Goal: Information Seeking & Learning: Learn about a topic

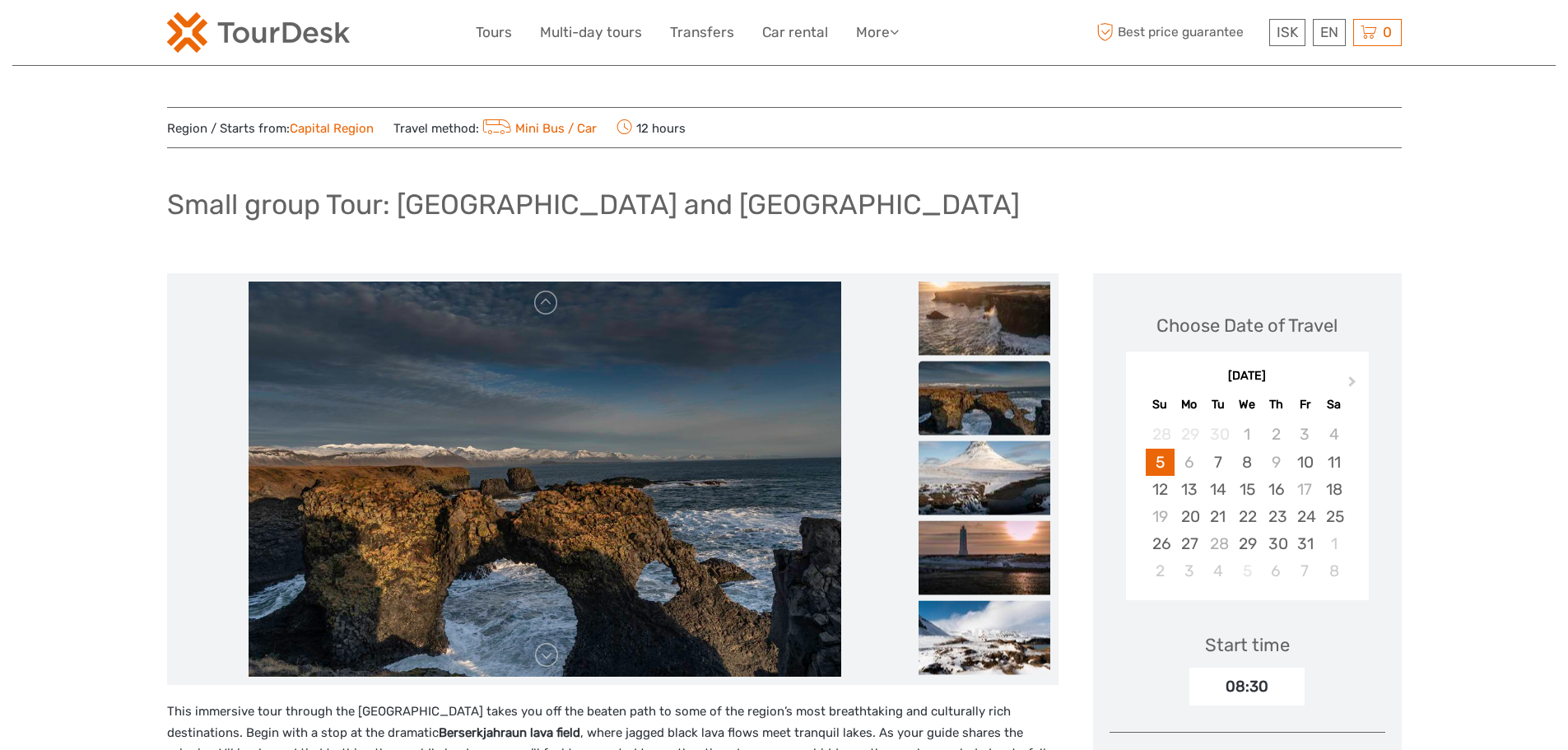
click at [512, 220] on h1 "Small group Tour: [GEOGRAPHIC_DATA] and [GEOGRAPHIC_DATA]" at bounding box center [593, 205] width 853 height 34
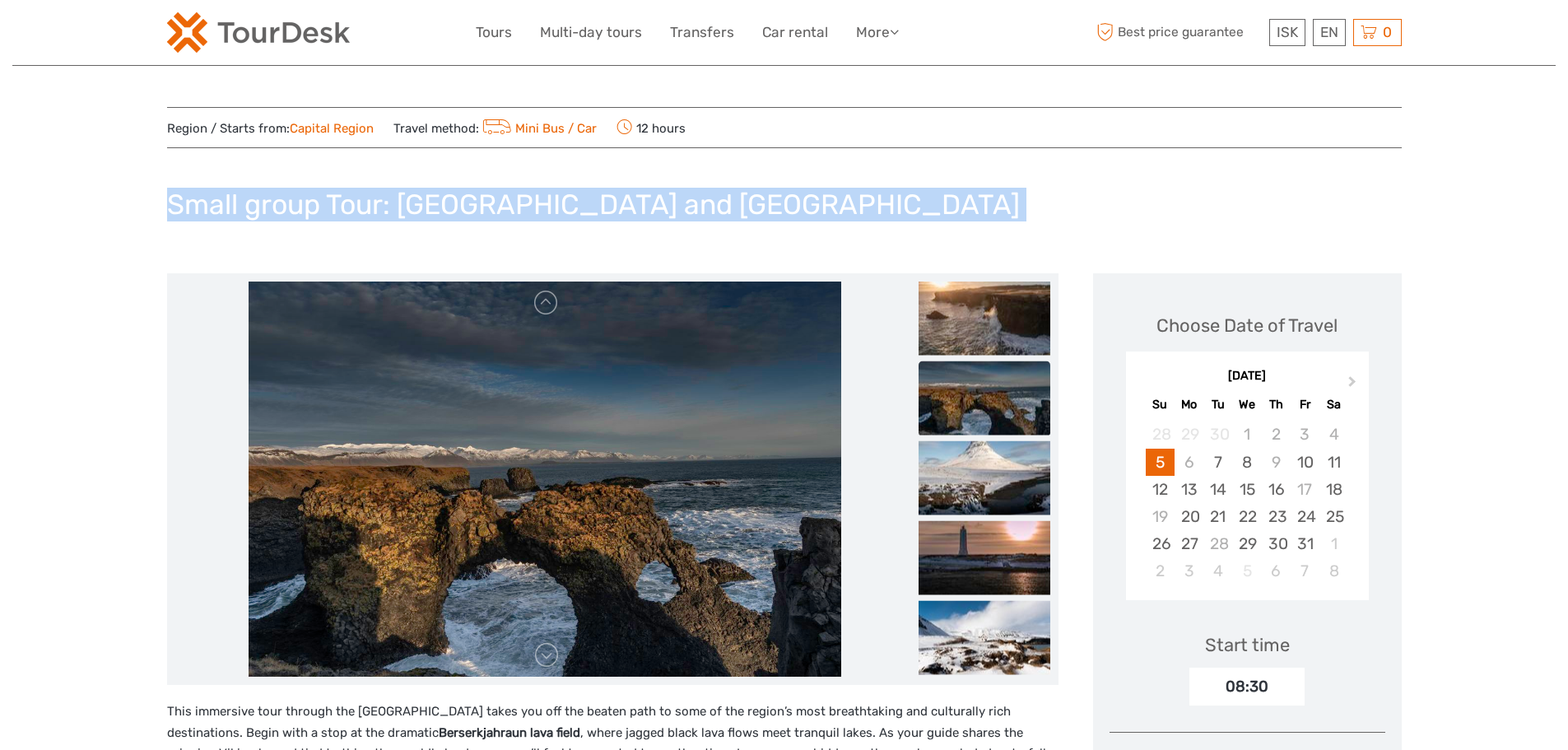
click at [512, 220] on h1 "Small group Tour: [GEOGRAPHIC_DATA] and [GEOGRAPHIC_DATA]" at bounding box center [593, 205] width 853 height 34
copy div "Small group Tour: [GEOGRAPHIC_DATA] and [GEOGRAPHIC_DATA]"
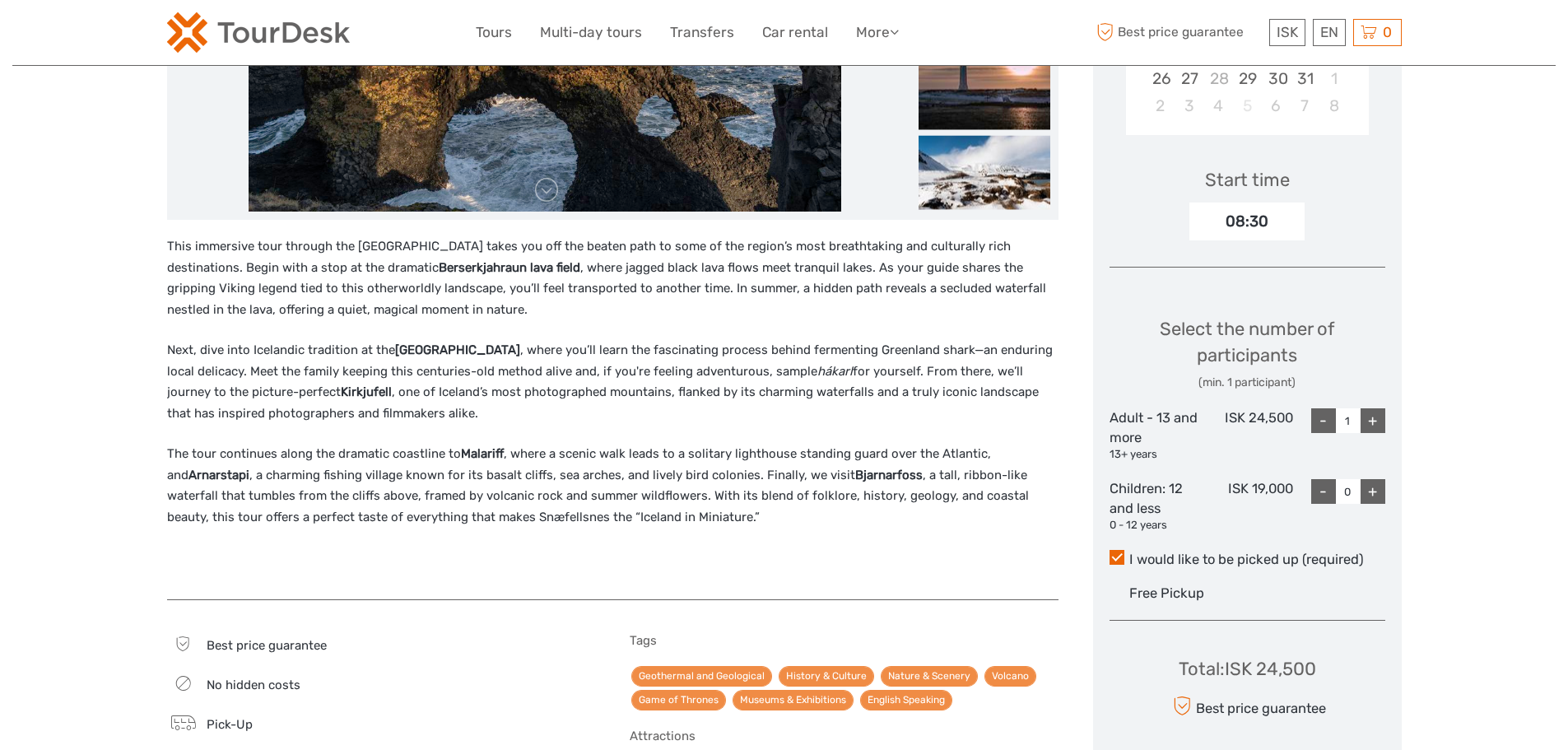
scroll to position [494, 0]
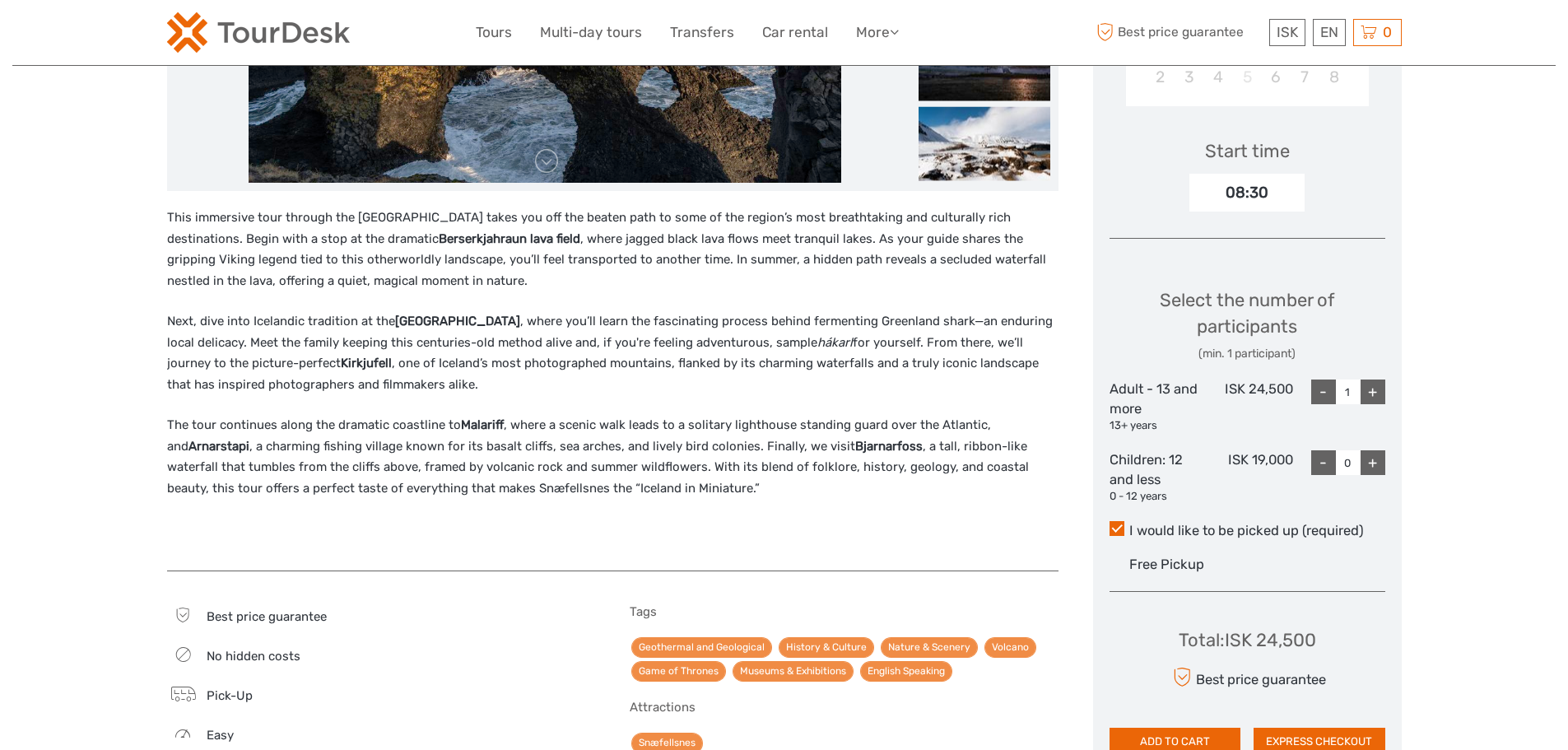
click at [287, 342] on p "Next, dive into Icelandic tradition at the Shark Museum , where you’ll learn th…" at bounding box center [612, 353] width 891 height 84
click at [171, 215] on p "This immersive tour through the Snæfellsnes Peninsula takes you off the beaten …" at bounding box center [612, 249] width 891 height 84
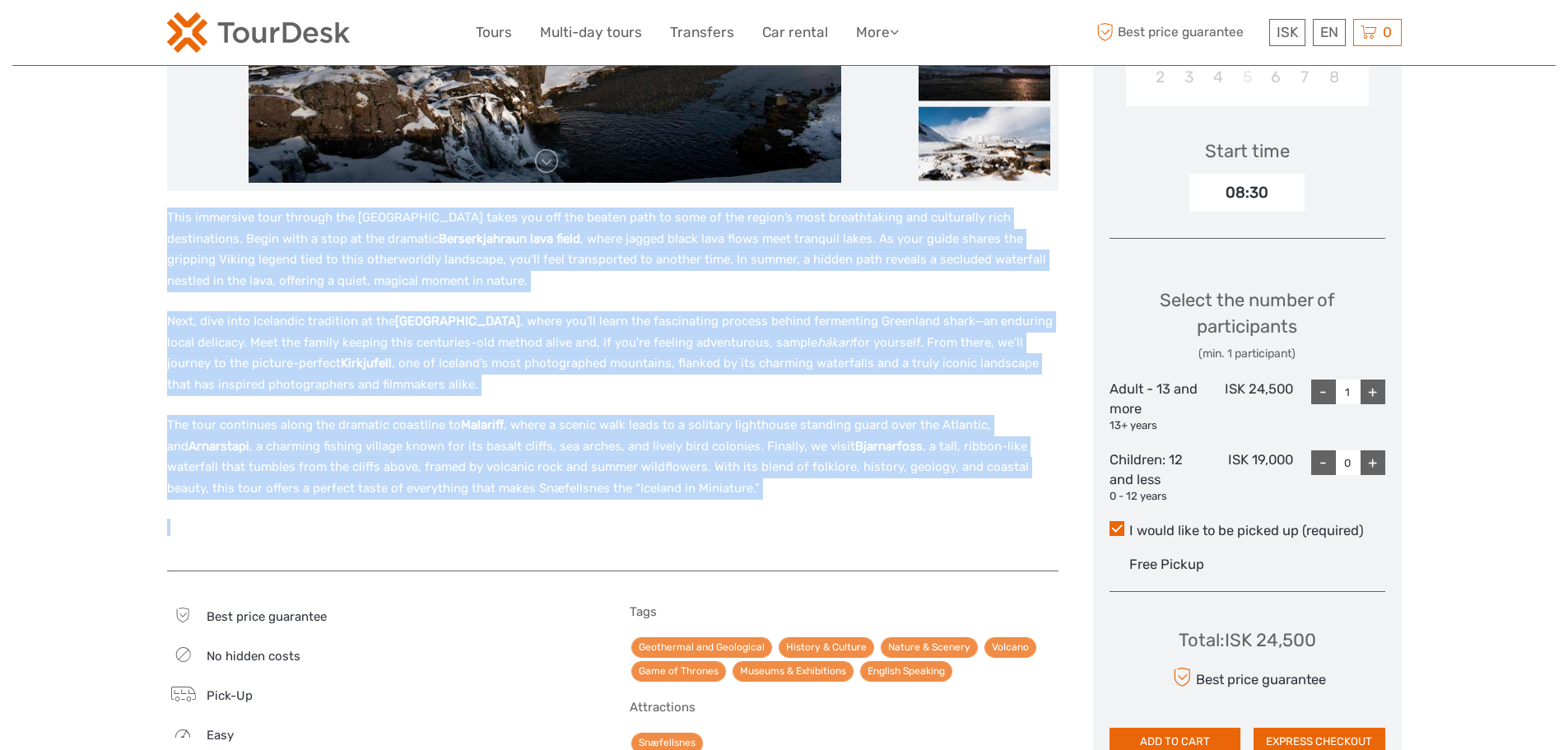
drag, startPoint x: 157, startPoint y: 215, endPoint x: 654, endPoint y: 560, distance: 605.0
click at [654, 560] on div "Region / Starts from: Capital Region Travel method: Mini Bus / Car 12 hours Sma…" at bounding box center [784, 466] width 1543 height 1920
copy div "This immersive tour through the Snæfellsnes Peninsula takes you off the beaten …"
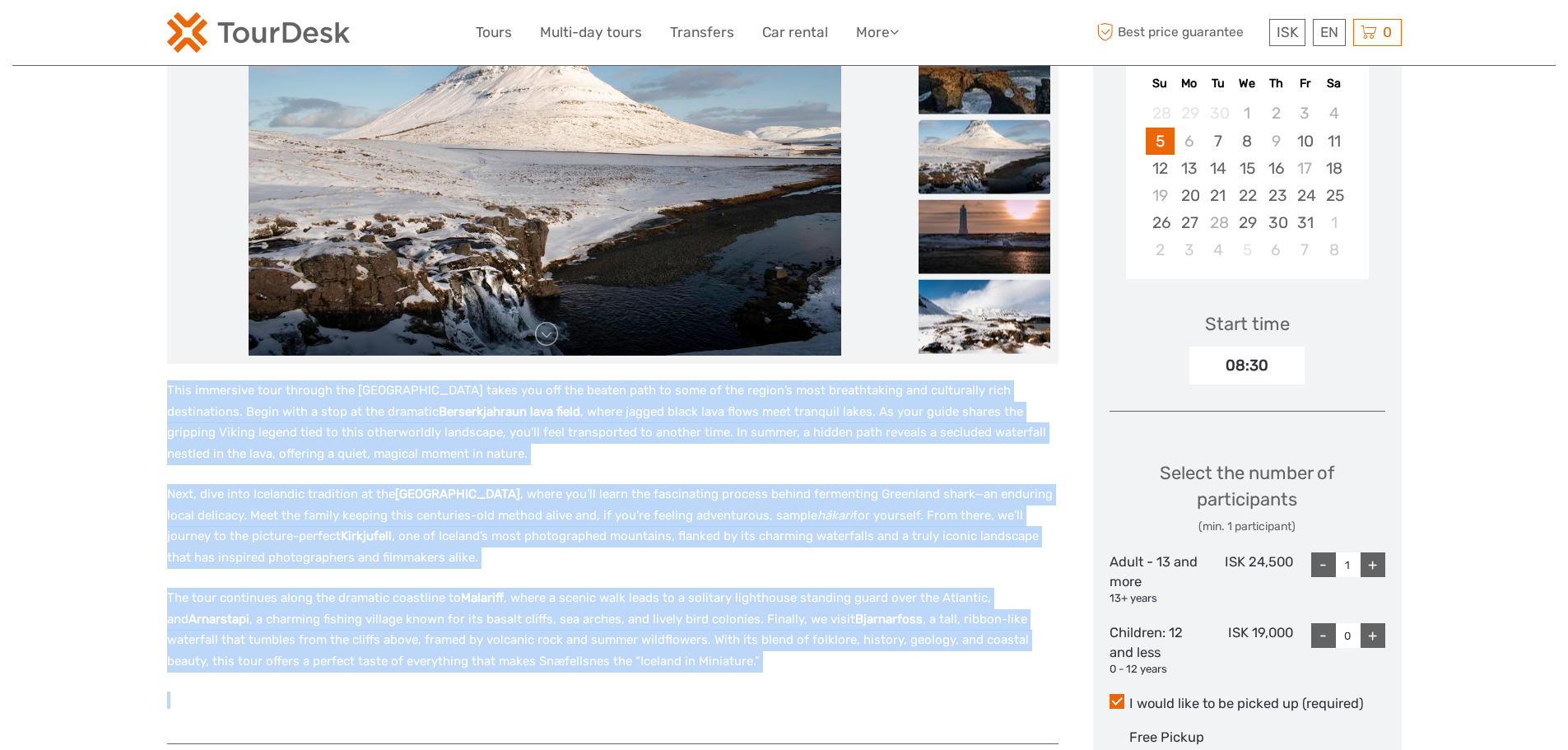
scroll to position [82, 0]
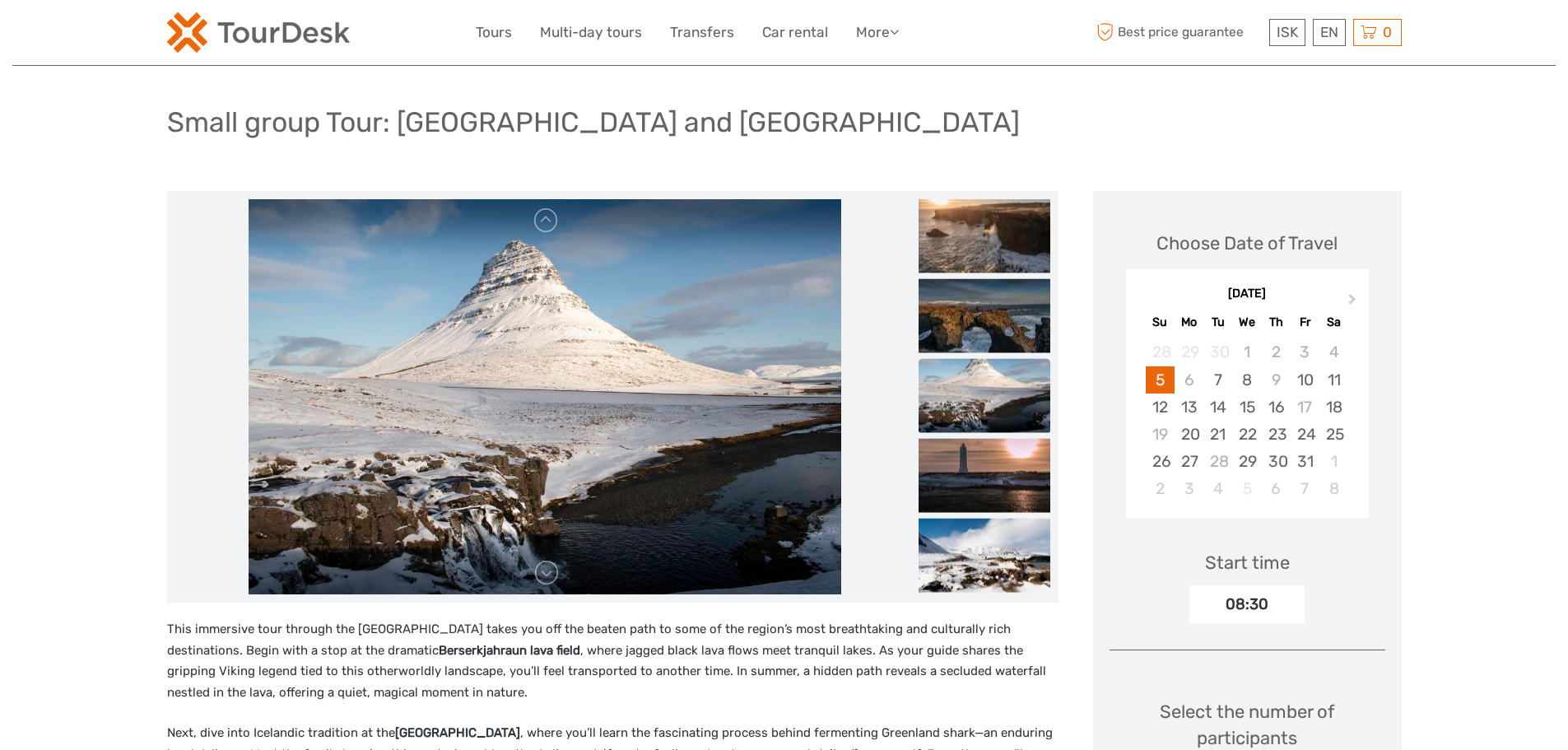
click at [312, 145] on div "Small group Tour: Snæfellsnes Peninsula and Shark Museum" at bounding box center [784, 129] width 1234 height 60
click at [312, 137] on h1 "Small group Tour: Snæfellsnes Peninsula and Shark Museum" at bounding box center [593, 122] width 853 height 34
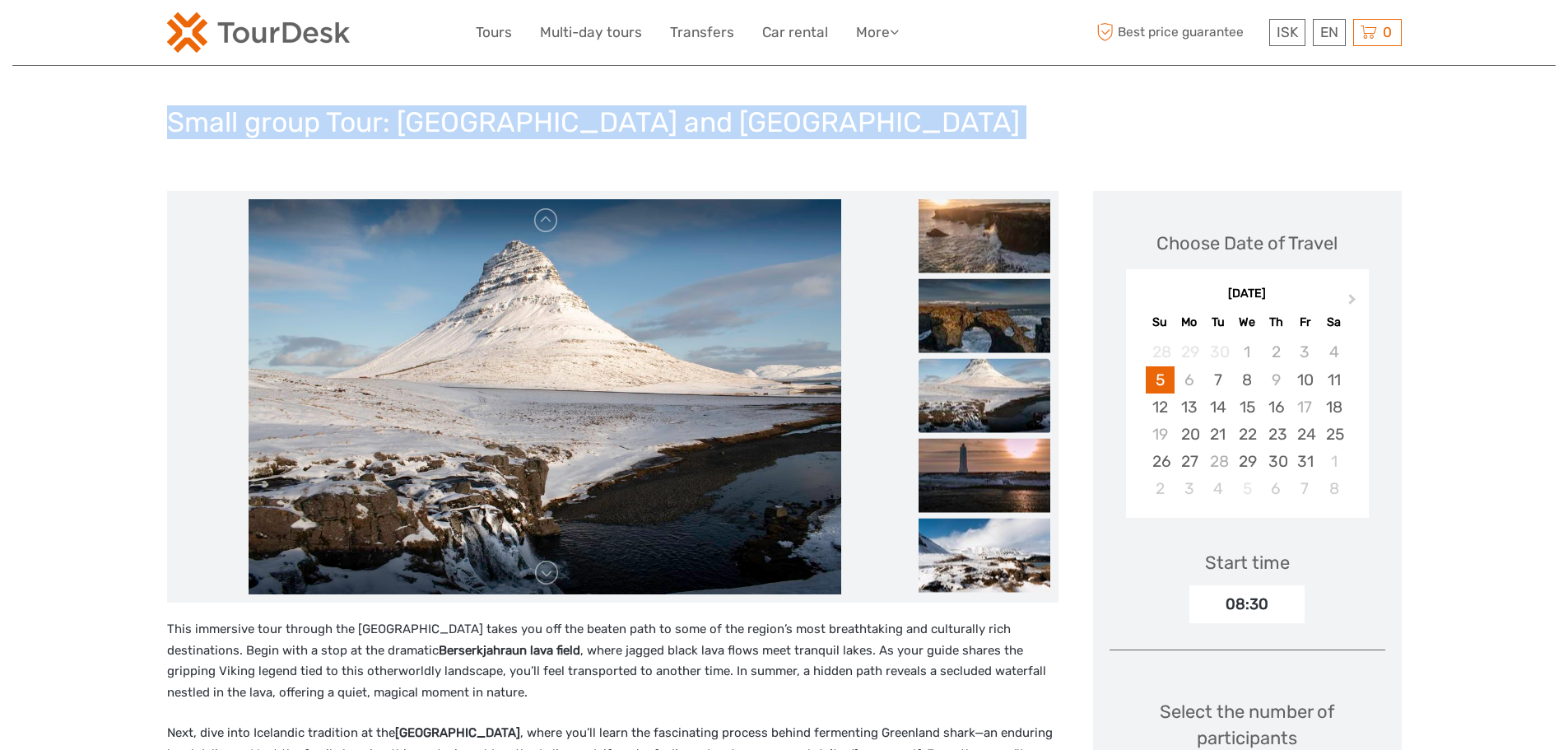
click at [312, 137] on h1 "Small group Tour: Snæfellsnes Peninsula and Shark Museum" at bounding box center [593, 122] width 853 height 34
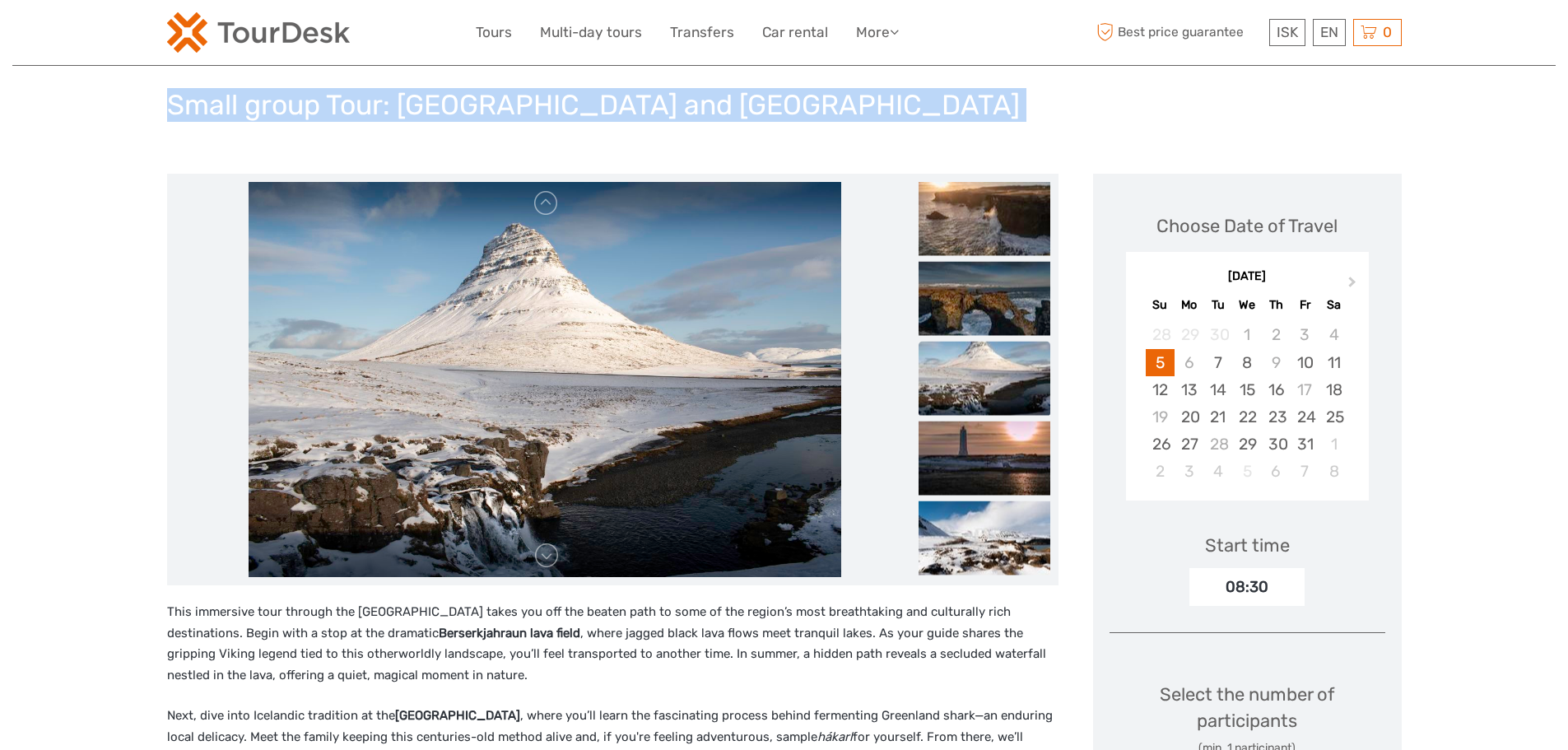
scroll to position [411, 0]
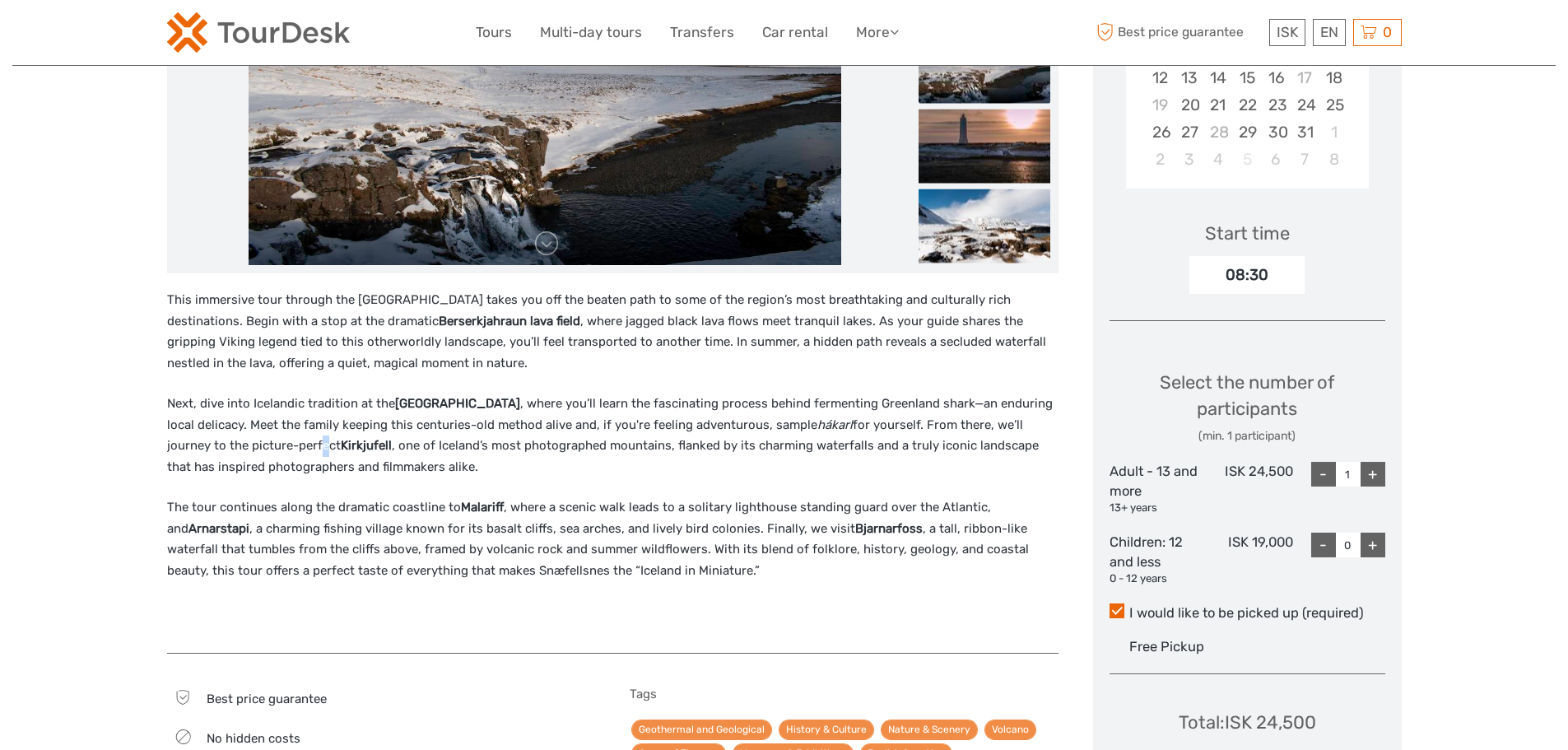
drag, startPoint x: 257, startPoint y: 451, endPoint x: 179, endPoint y: 385, distance: 102.2
click at [252, 447] on p "Next, dive into Icelandic tradition at the Shark Museum , where you’ll learn th…" at bounding box center [612, 435] width 891 height 84
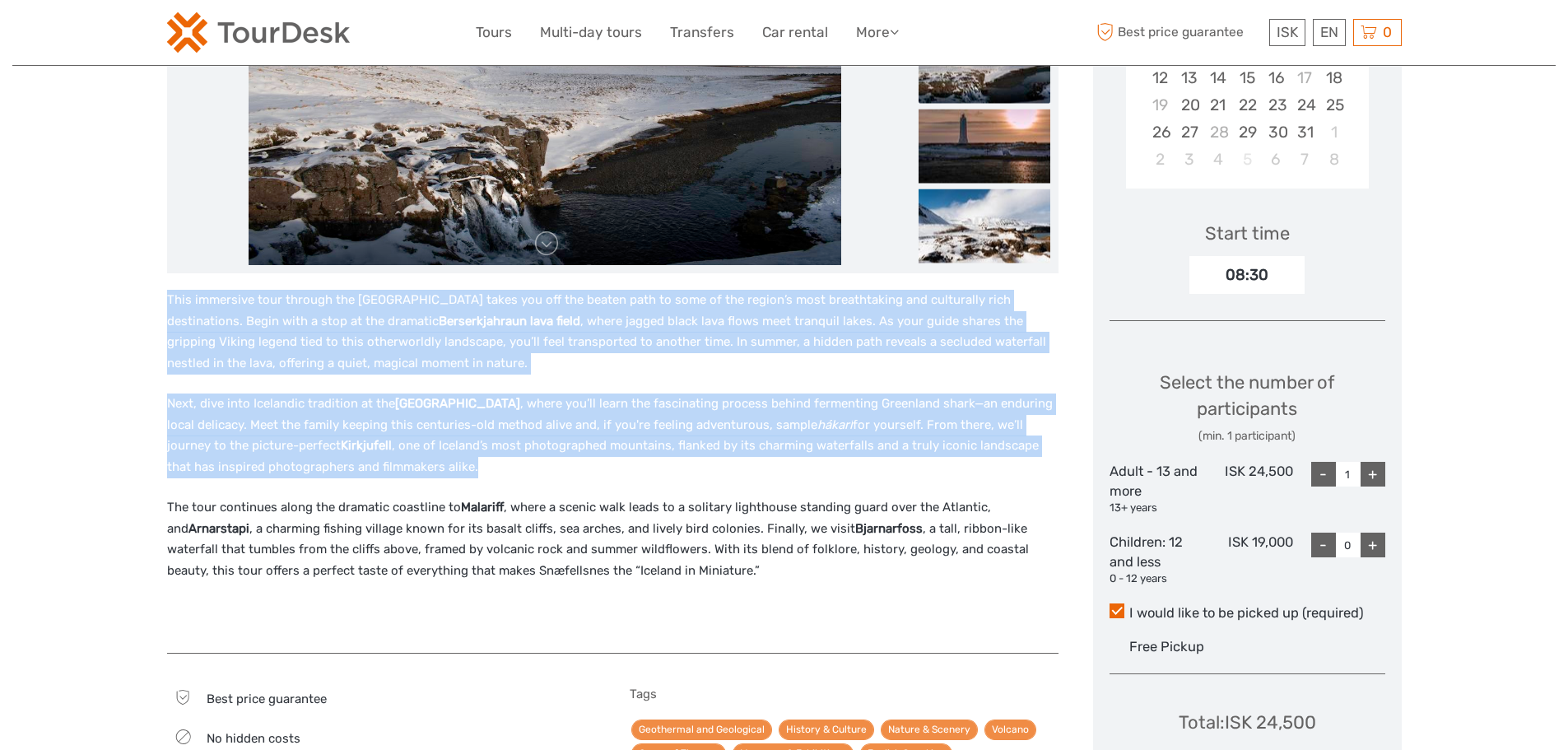
drag, startPoint x: 169, startPoint y: 297, endPoint x: 746, endPoint y: 583, distance: 644.0
click at [746, 583] on div "This immersive tour through the Snæfellsnes Peninsula takes you off the beaten …" at bounding box center [612, 462] width 891 height 347
copy div "This immersive tour through the Snæfellsnes Peninsula takes you off the beaten …"
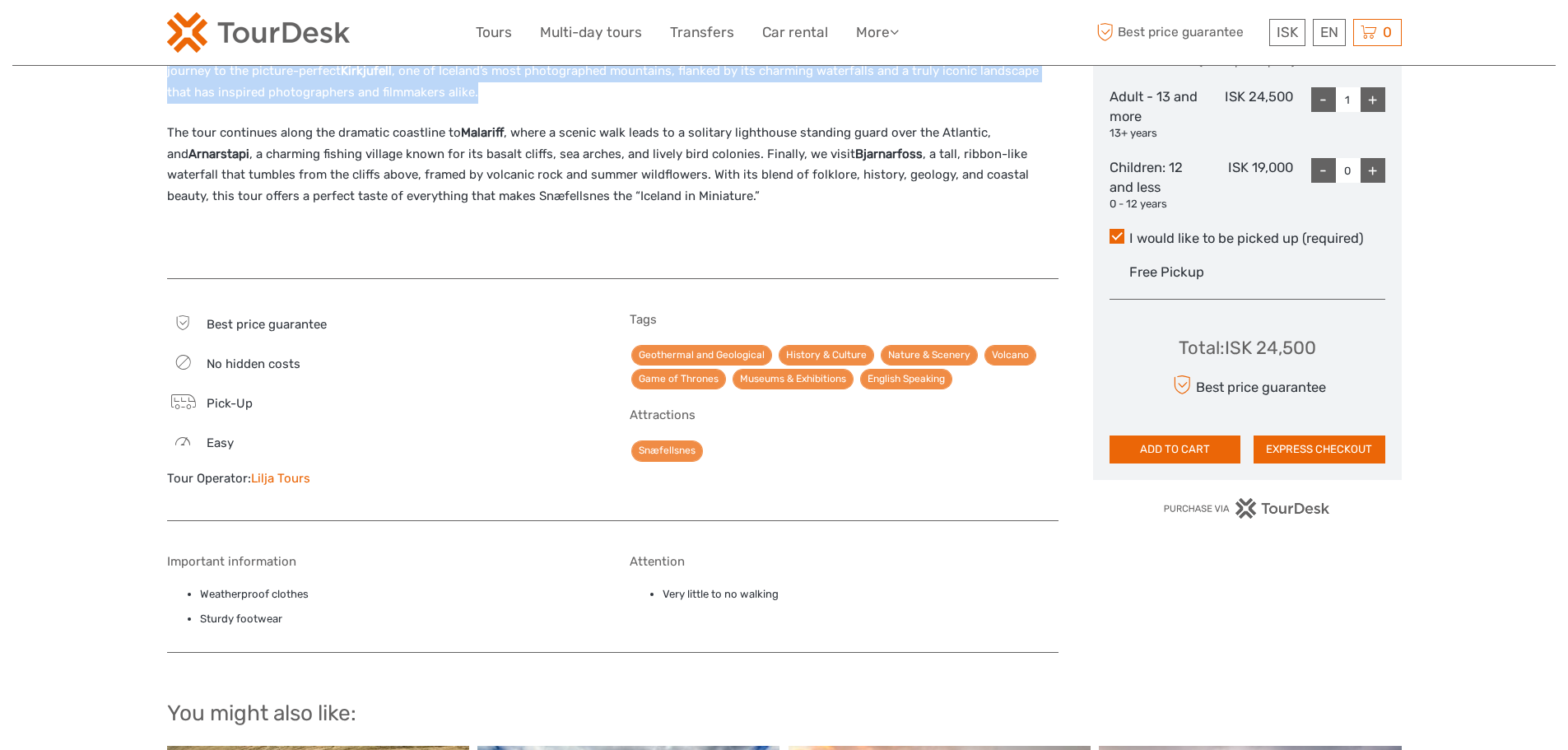
scroll to position [1152, 0]
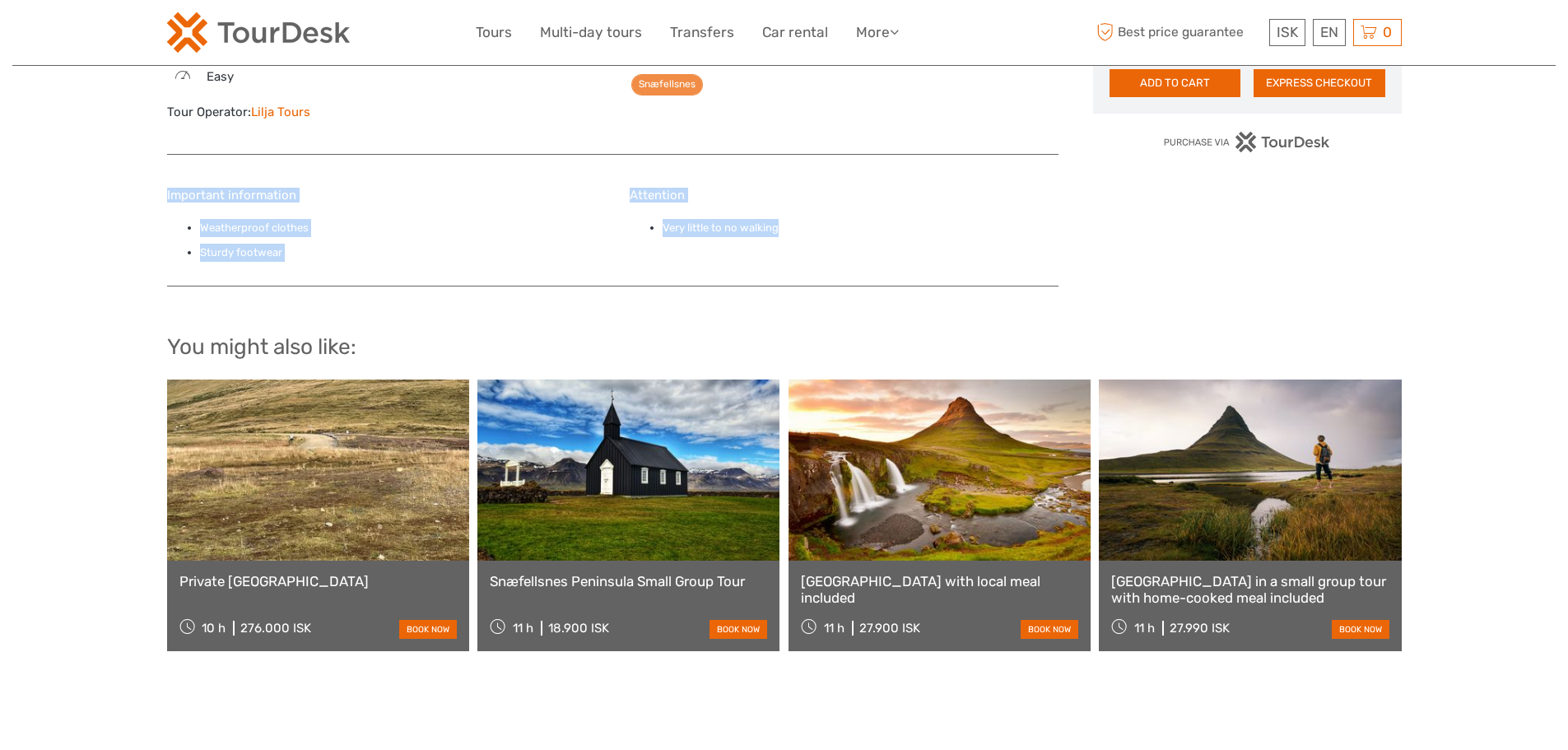
drag, startPoint x: 154, startPoint y: 196, endPoint x: 888, endPoint y: 234, distance: 735.0
copy div "Important information Weatherproof clothes Sturdy footwear Attention Very littl…"
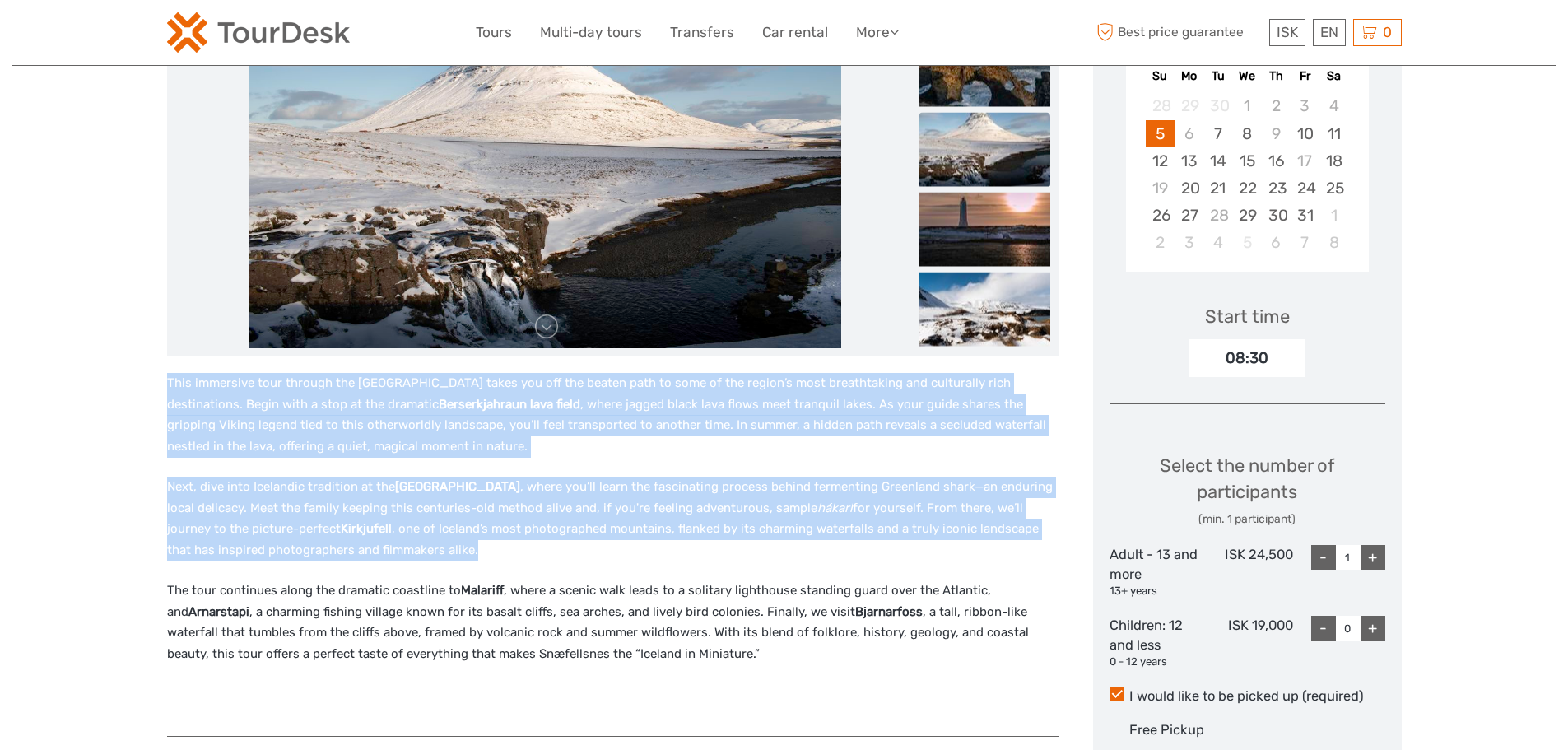
scroll to position [440, 0]
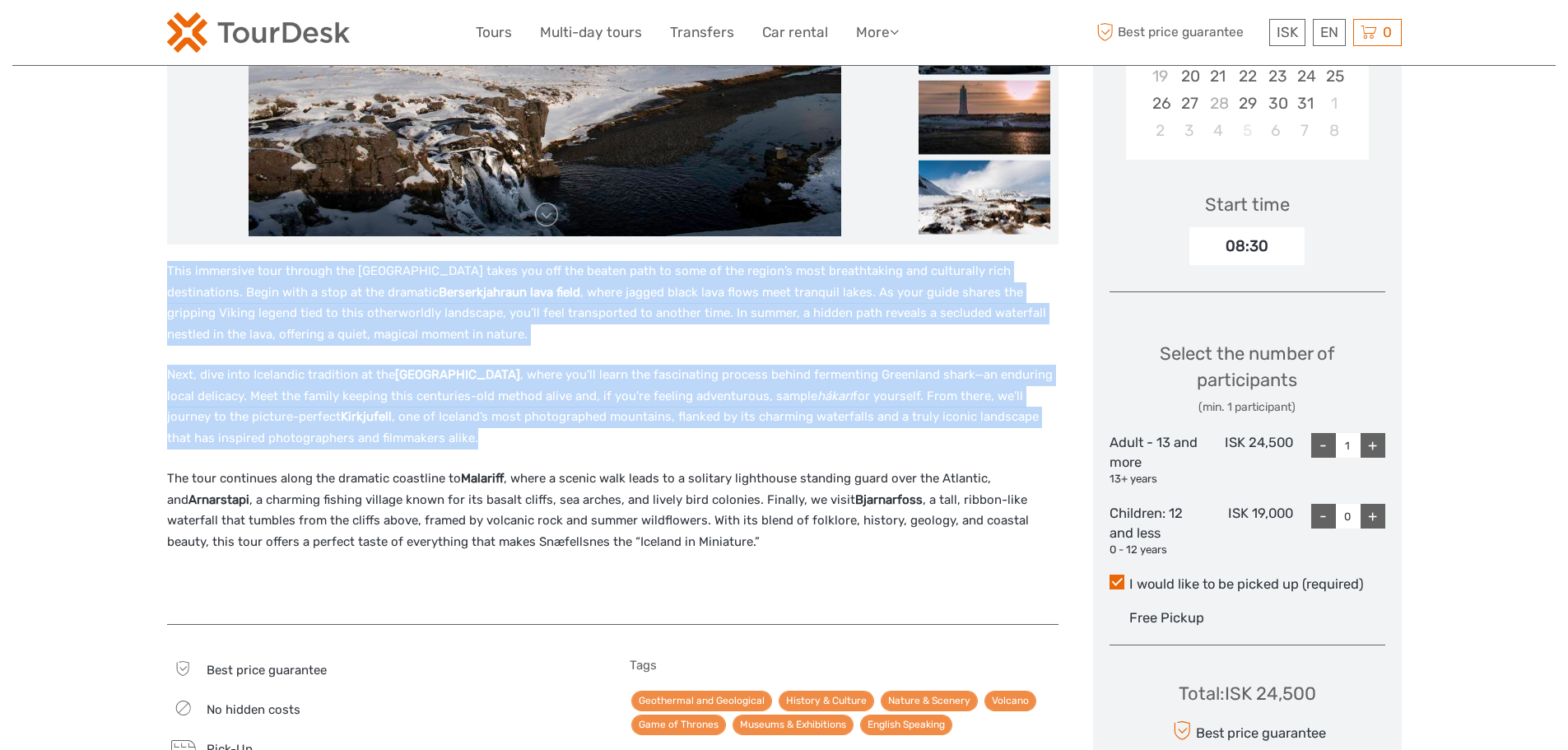
drag, startPoint x: 156, startPoint y: 430, endPoint x: 938, endPoint y: 553, distance: 791.6
click at [938, 553] on div "Region / Starts from: Capital Region Travel method: Mini Bus / Car 12 hours Sma…" at bounding box center [784, 520] width 1543 height 1920
copy div "This immersive tour through the Snæfellsnes Peninsula takes you off the beaten …"
click at [508, 419] on p "Next, dive into Icelandic tradition at the Shark Museum , where you’ll learn th…" at bounding box center [612, 406] width 891 height 84
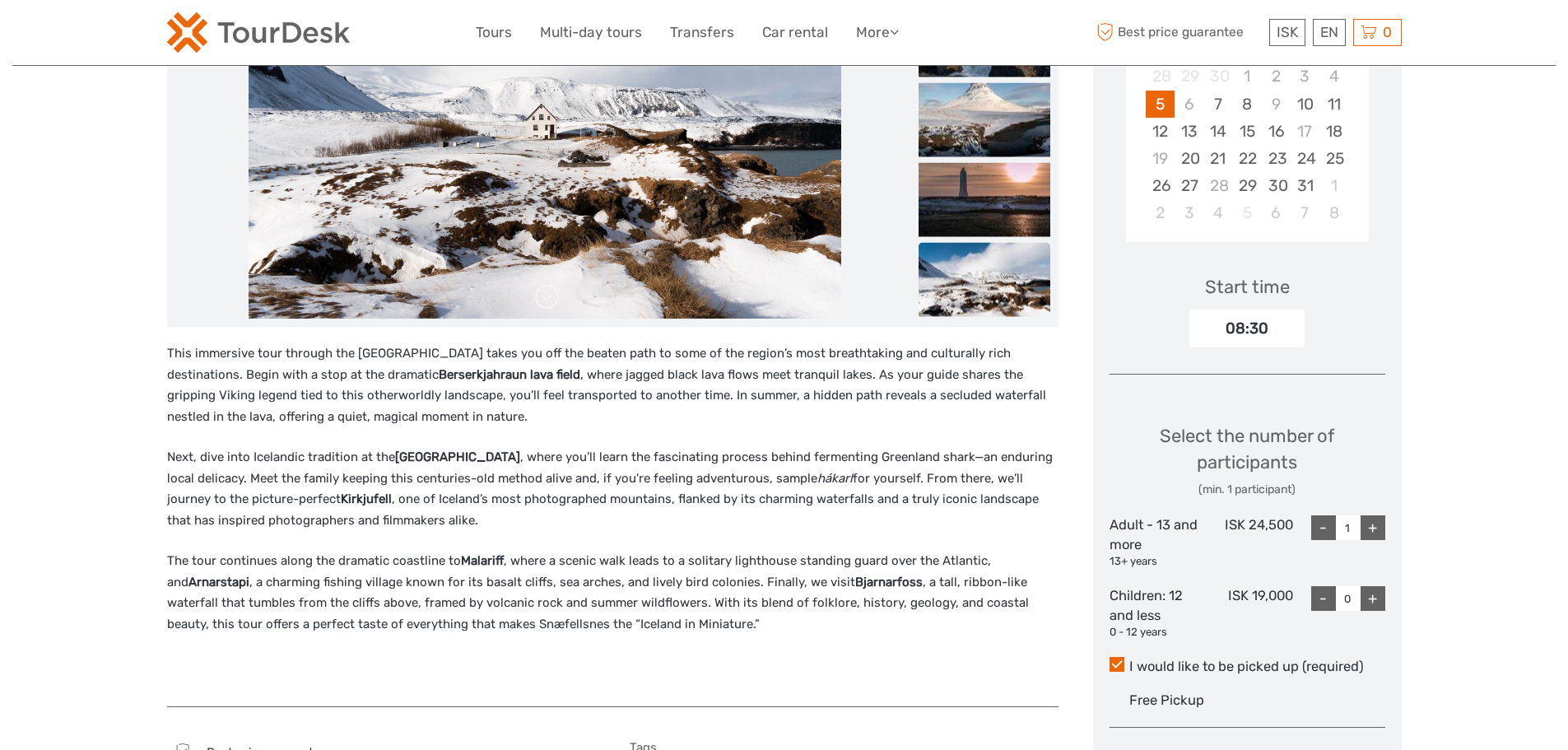
scroll to position [29, 0]
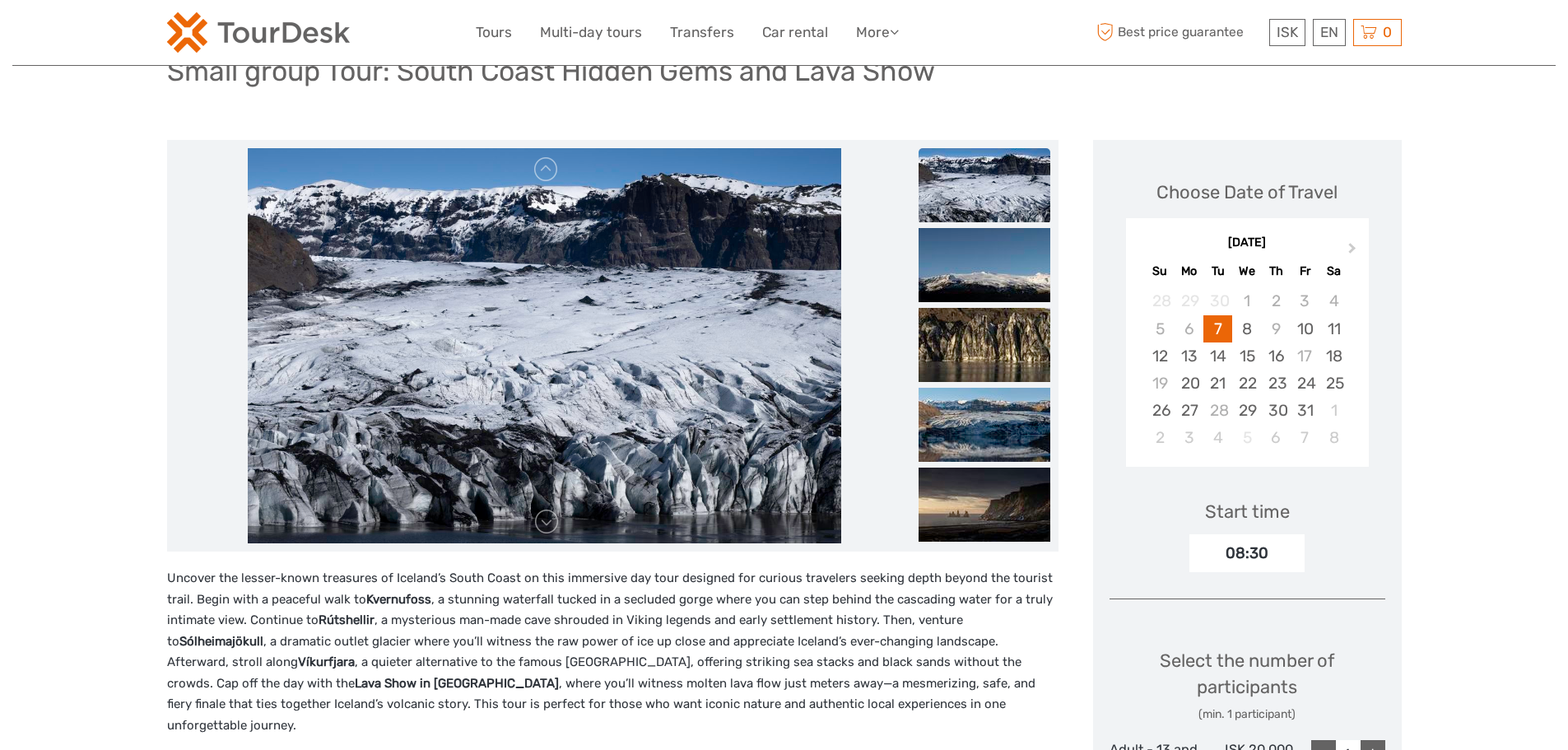
scroll to position [116, 0]
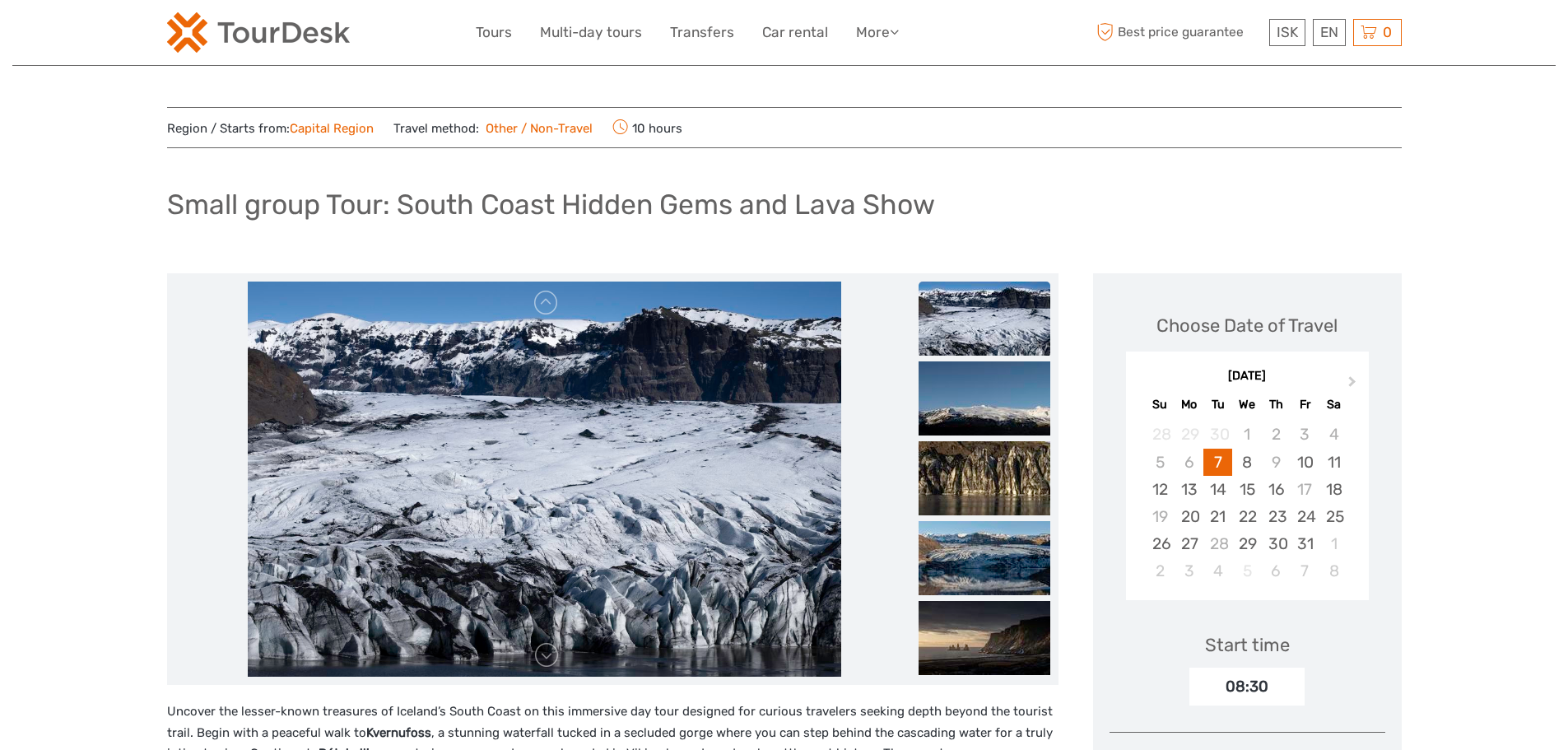
click at [982, 336] on img at bounding box center [984, 319] width 131 height 74
click at [999, 446] on img at bounding box center [984, 478] width 131 height 74
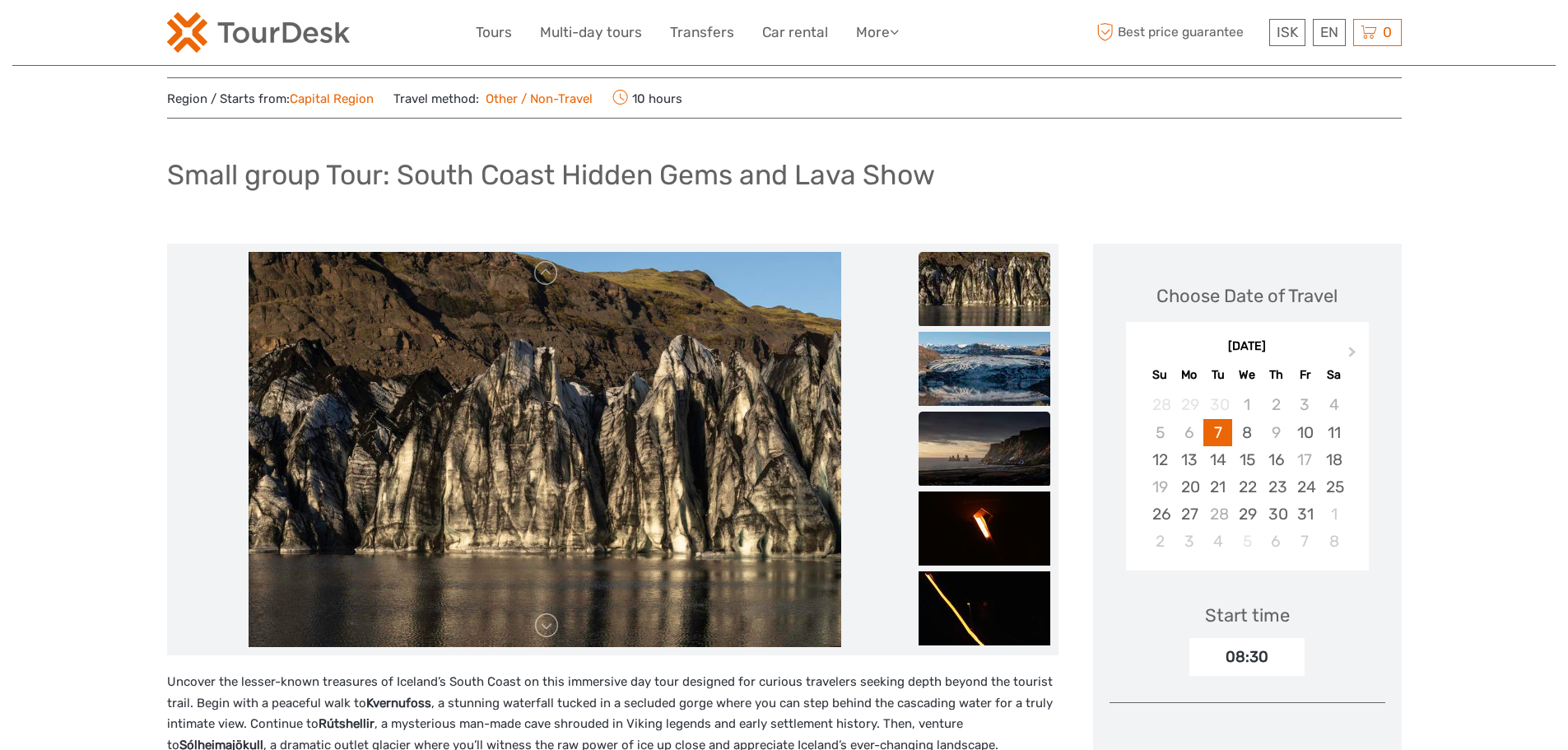
scroll to position [165, 0]
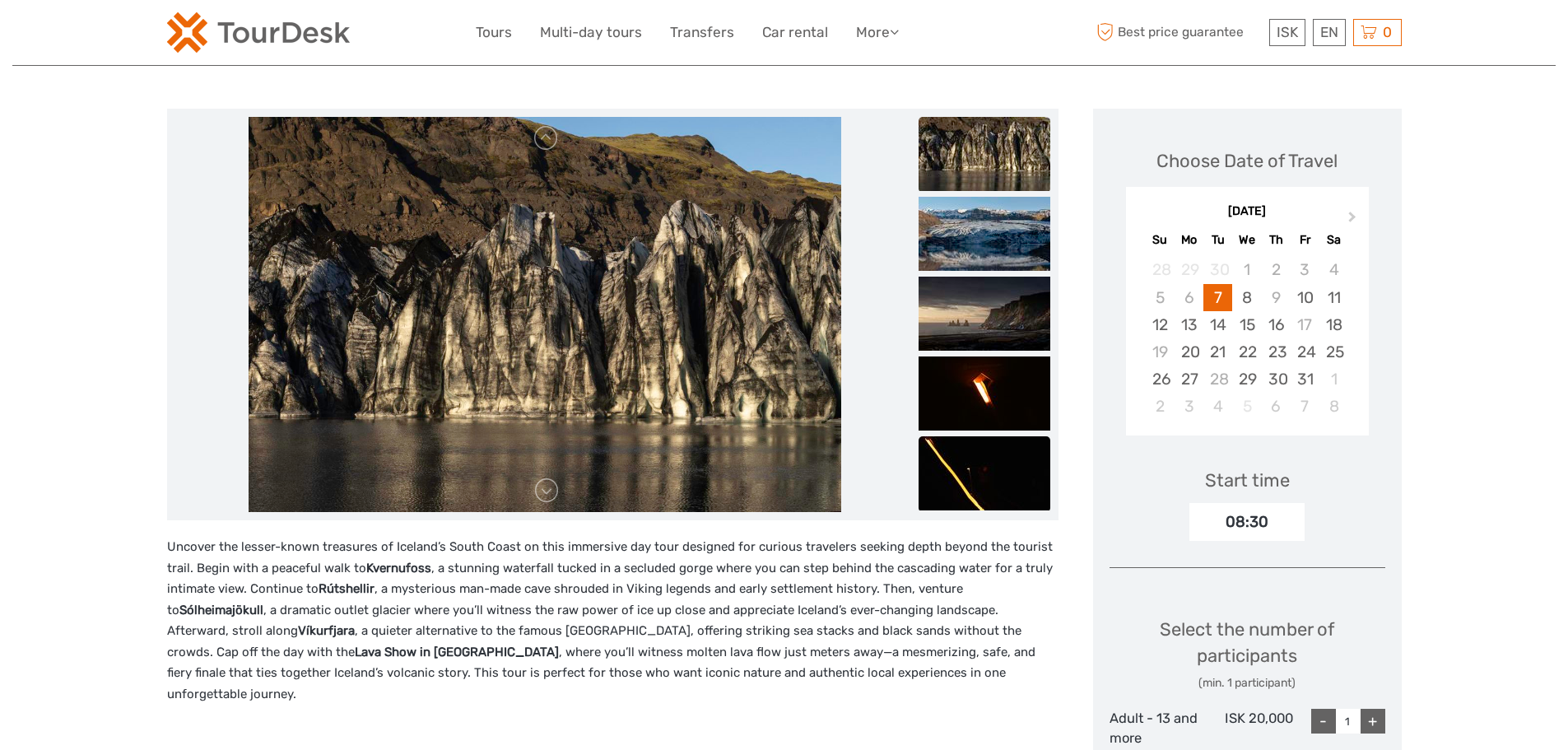
click at [992, 441] on img at bounding box center [984, 473] width 131 height 74
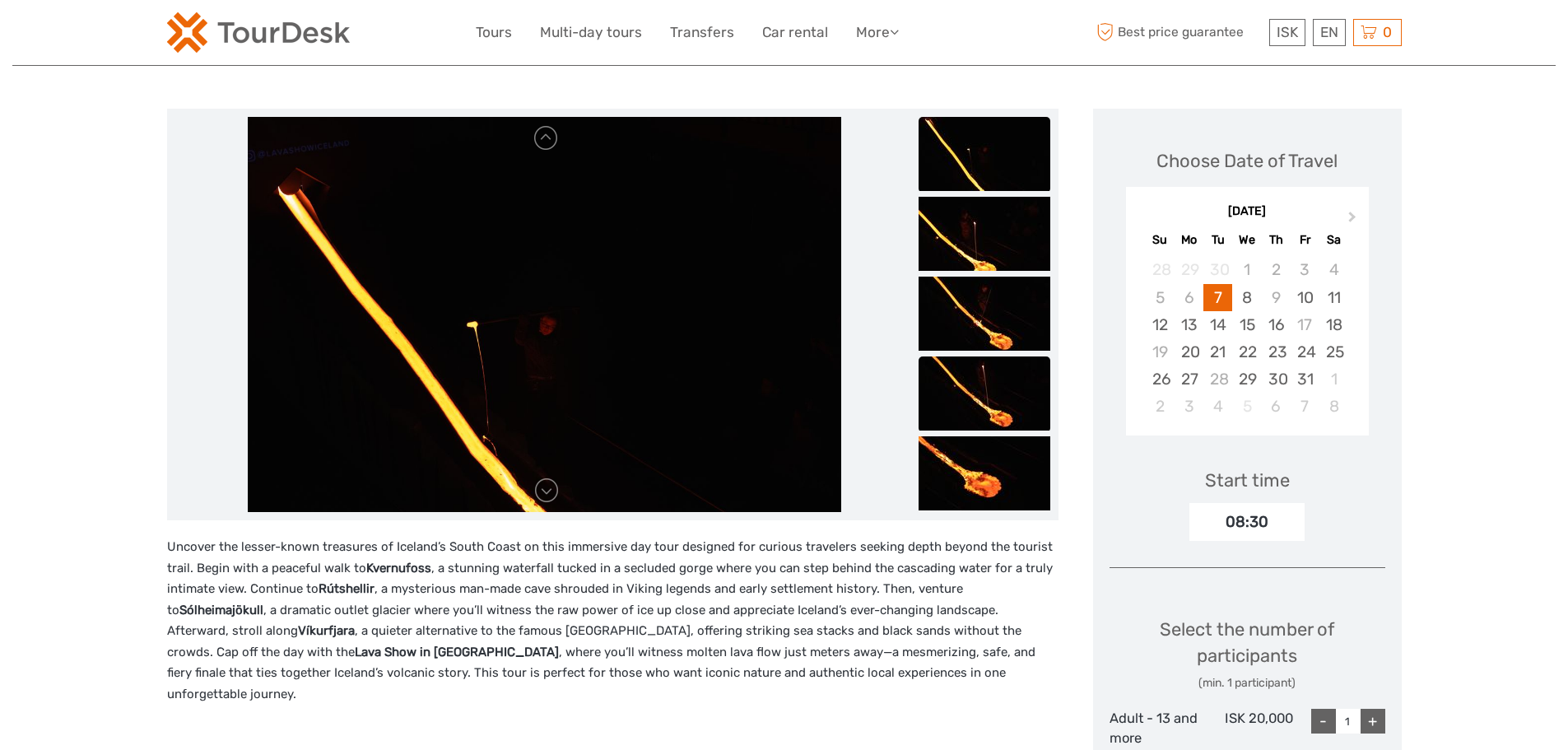
click at [992, 424] on img at bounding box center [984, 394] width 131 height 74
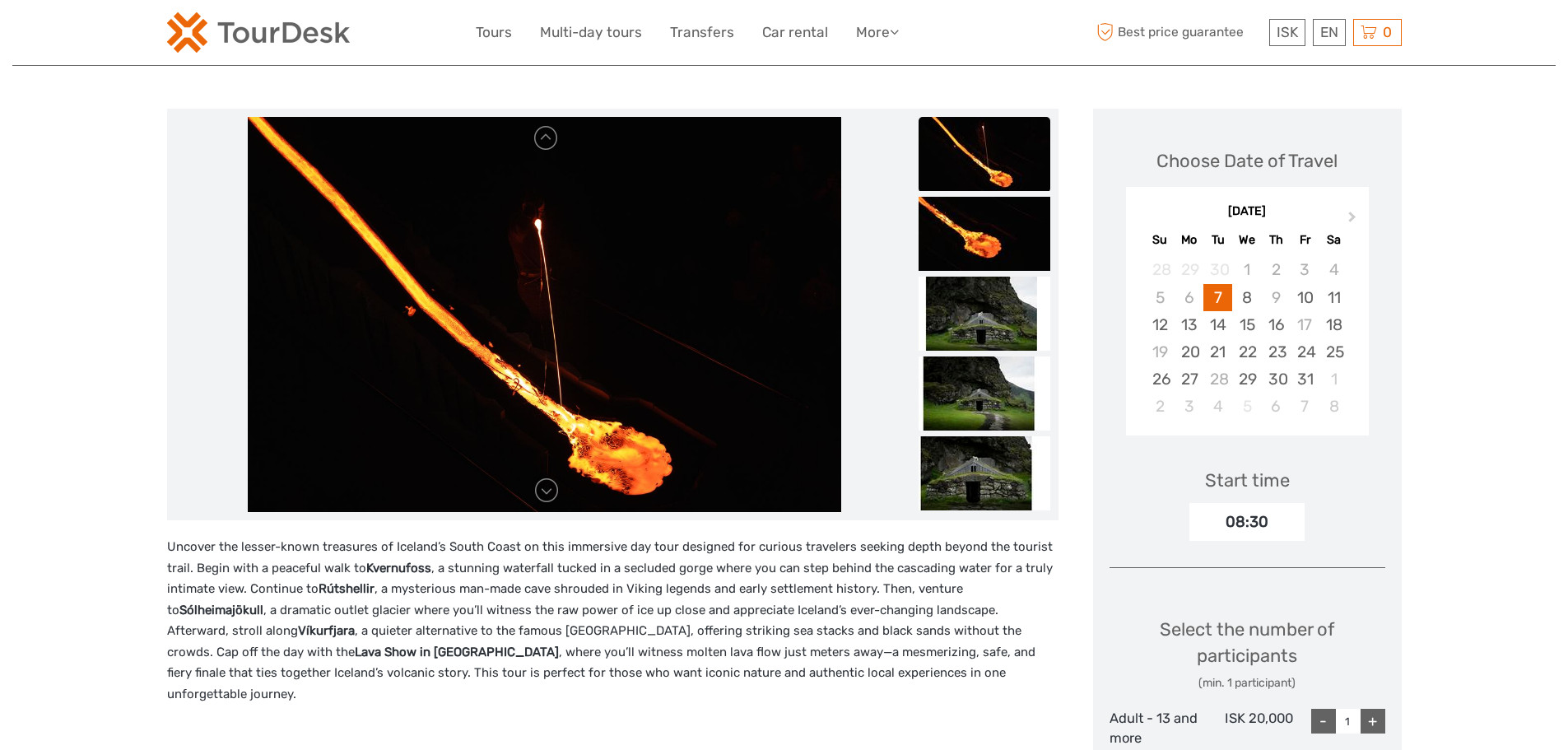
click at [992, 424] on img at bounding box center [984, 394] width 131 height 74
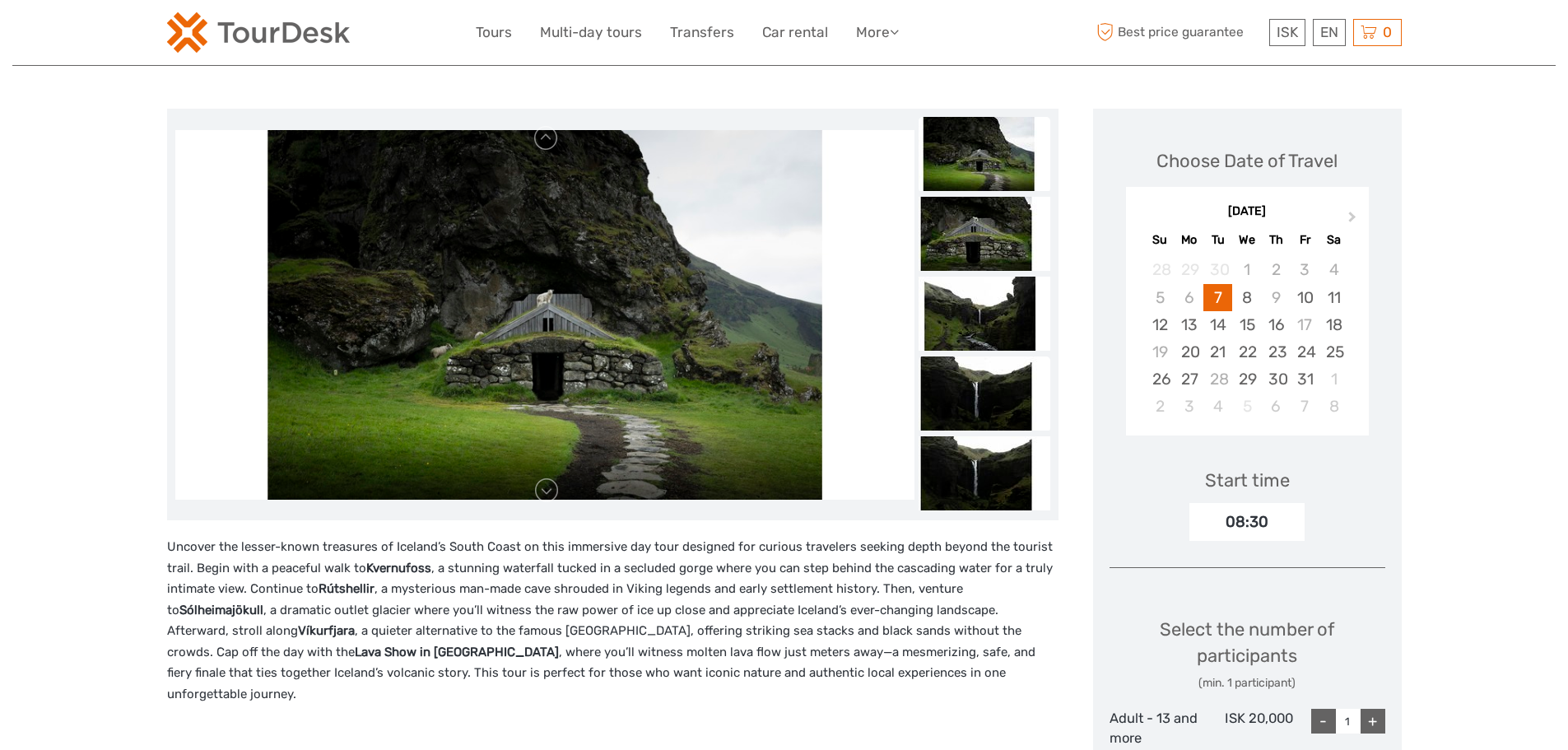
click at [993, 431] on img at bounding box center [984, 394] width 131 height 74
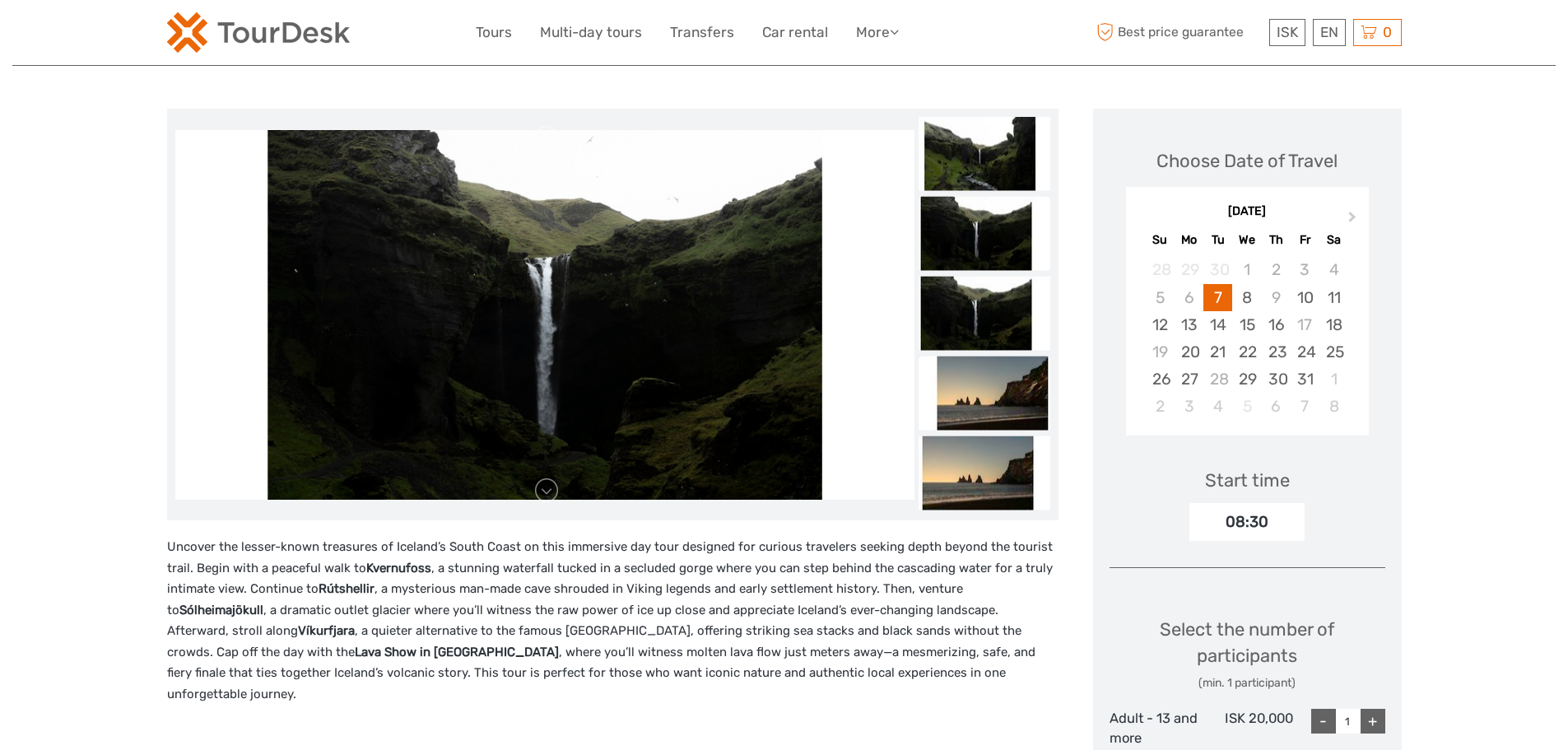
click at [993, 439] on img at bounding box center [984, 473] width 131 height 74
